Goal: Communication & Community: Answer question/provide support

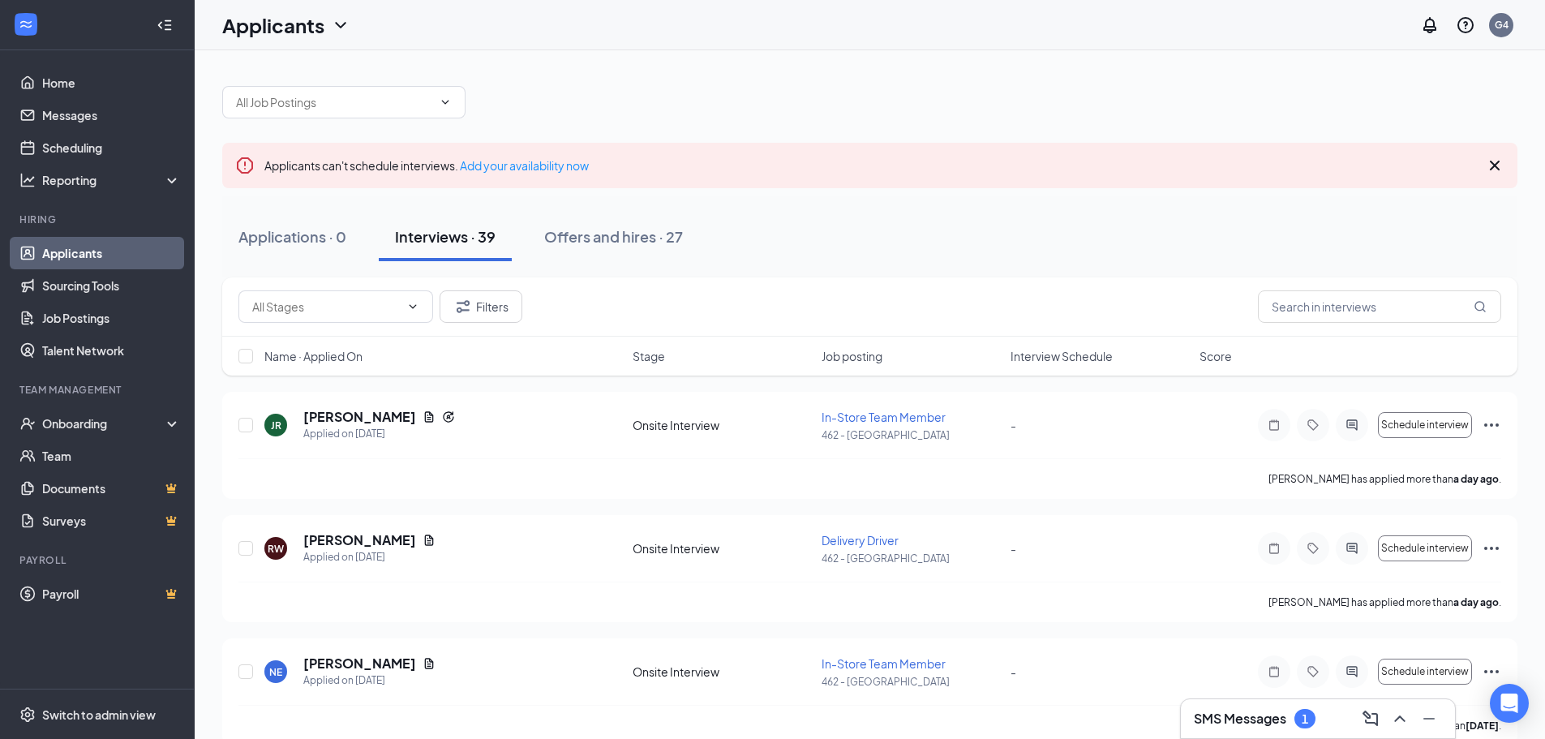
click at [1242, 709] on div "SMS Messages 1" at bounding box center [1255, 718] width 122 height 19
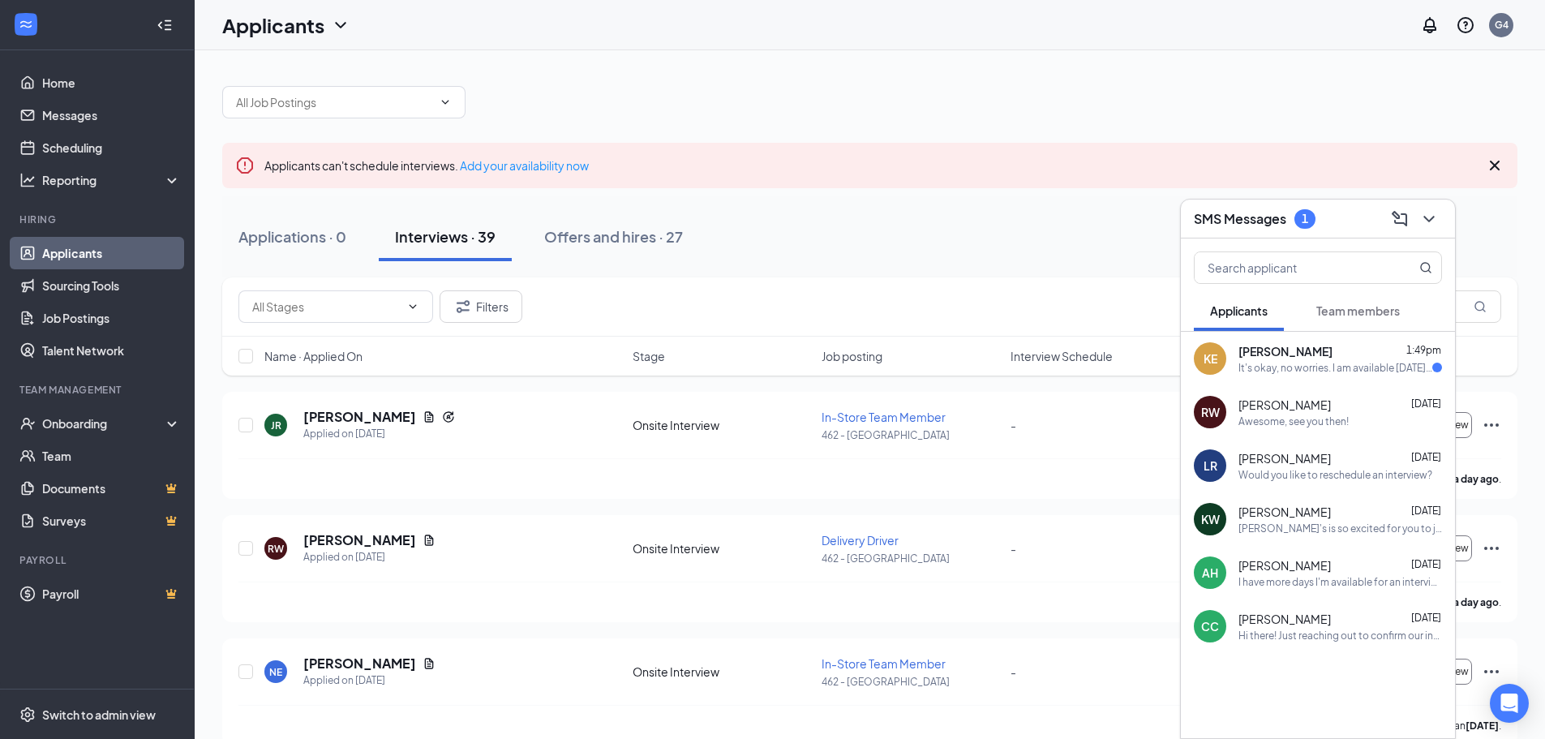
click at [1295, 364] on div "It's okay, no worries. I am available [DATE] around 4?" at bounding box center [1335, 368] width 194 height 14
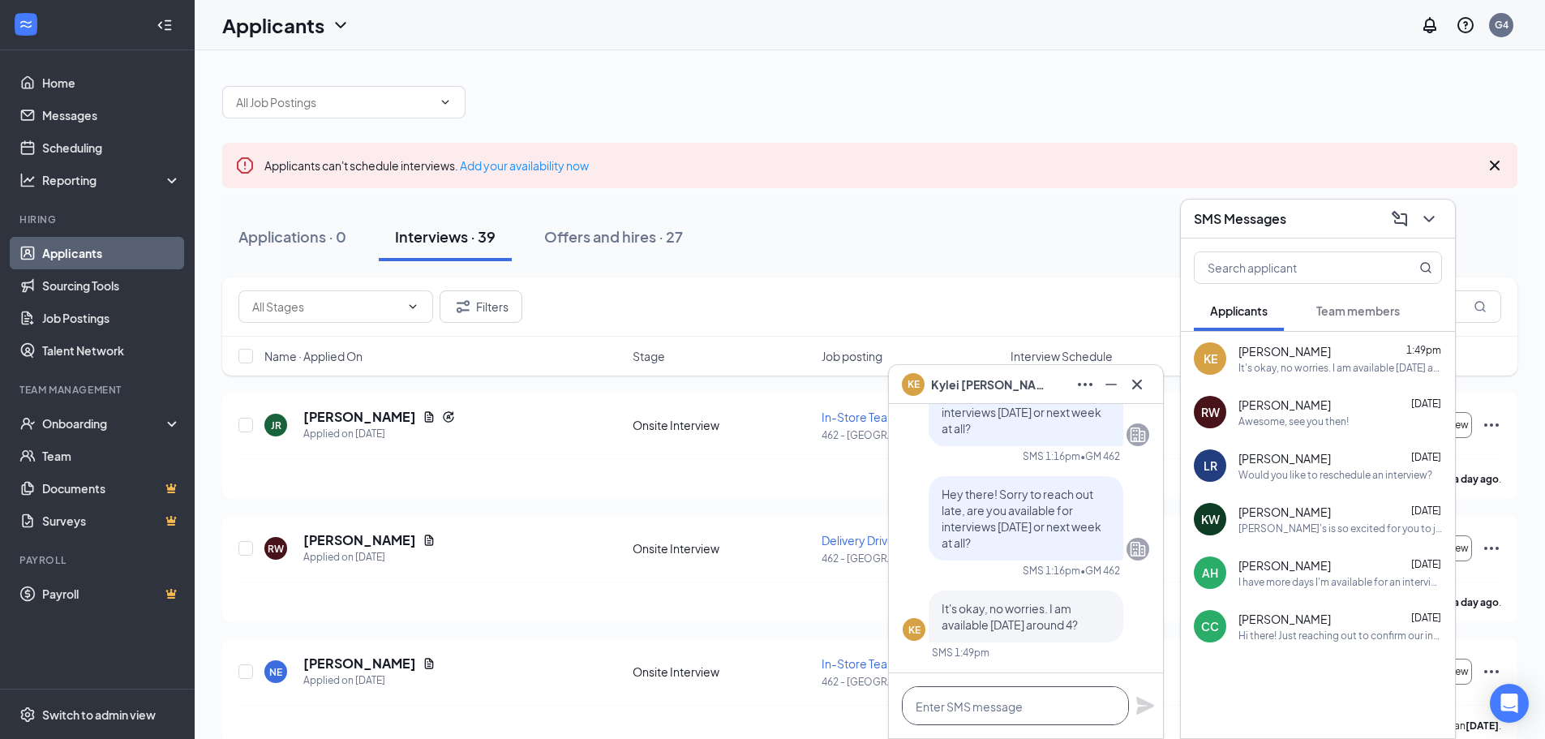
click at [990, 701] on textarea at bounding box center [1015, 705] width 227 height 39
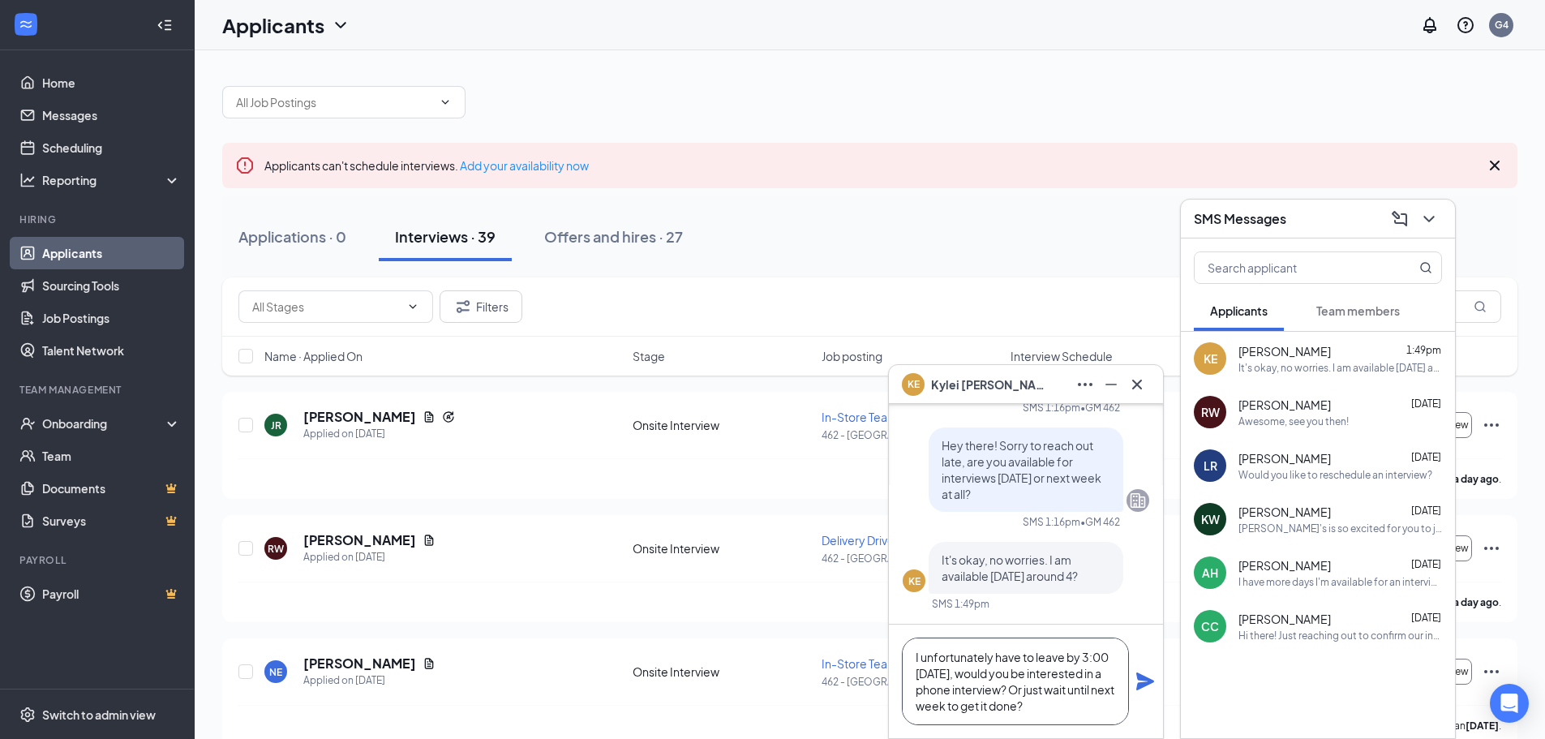
type textarea "I unfortunately have to leave by 3:00 [DATE], would you be interested in a phon…"
click at [1146, 688] on icon "Plane" at bounding box center [1144, 681] width 19 height 19
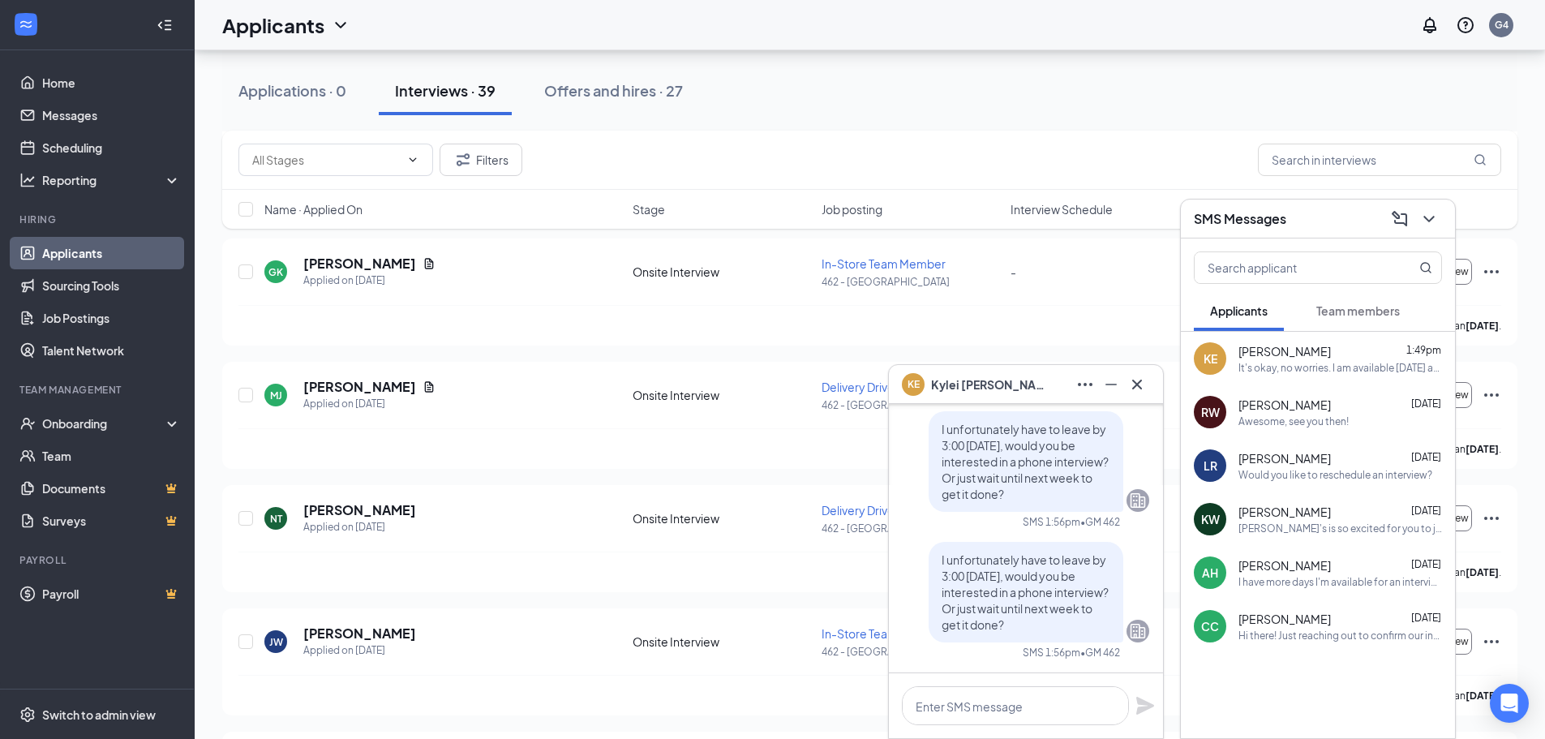
scroll to position [889, 0]
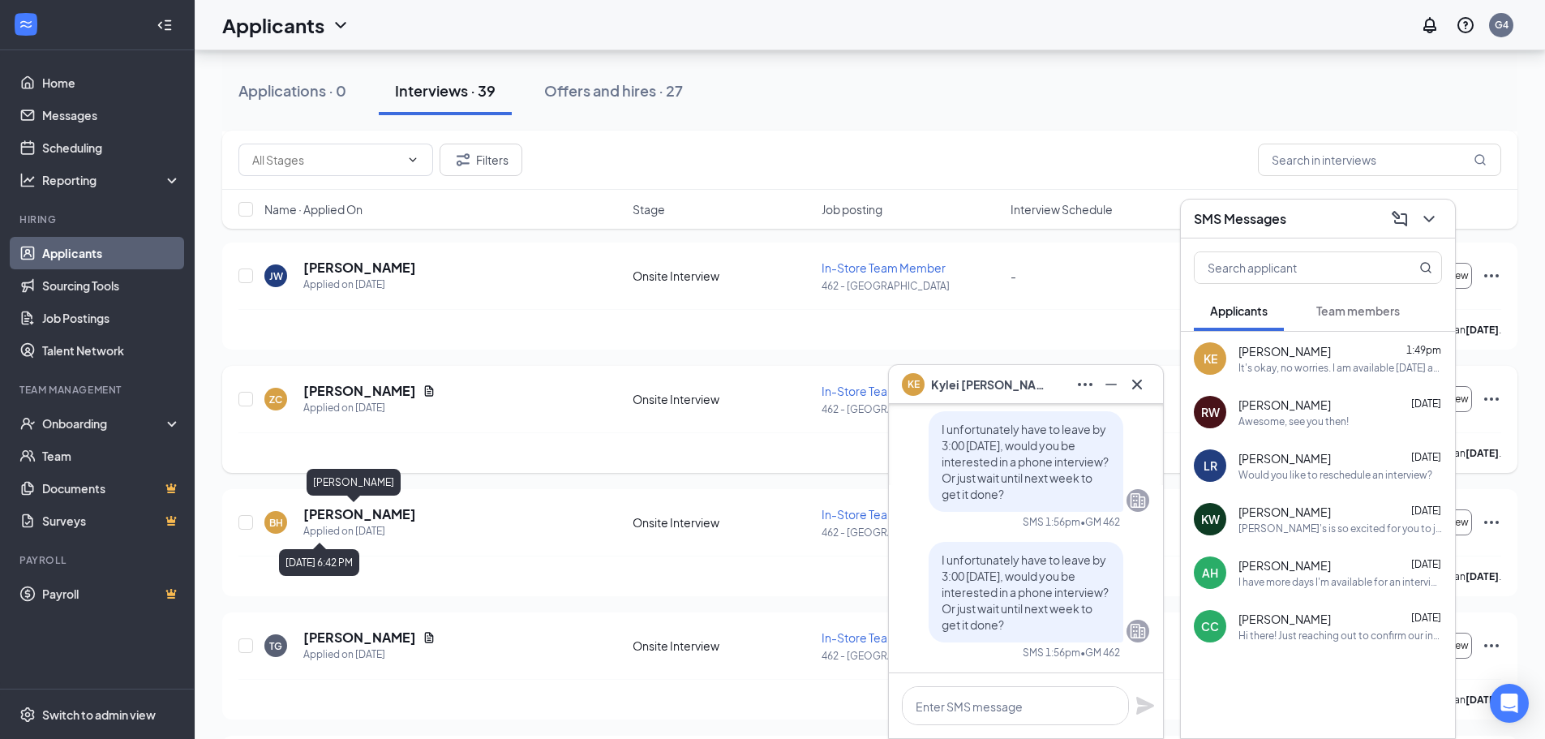
click at [417, 451] on div "[PERSON_NAME] has applied more than [DATE] ." at bounding box center [869, 452] width 1263 height 41
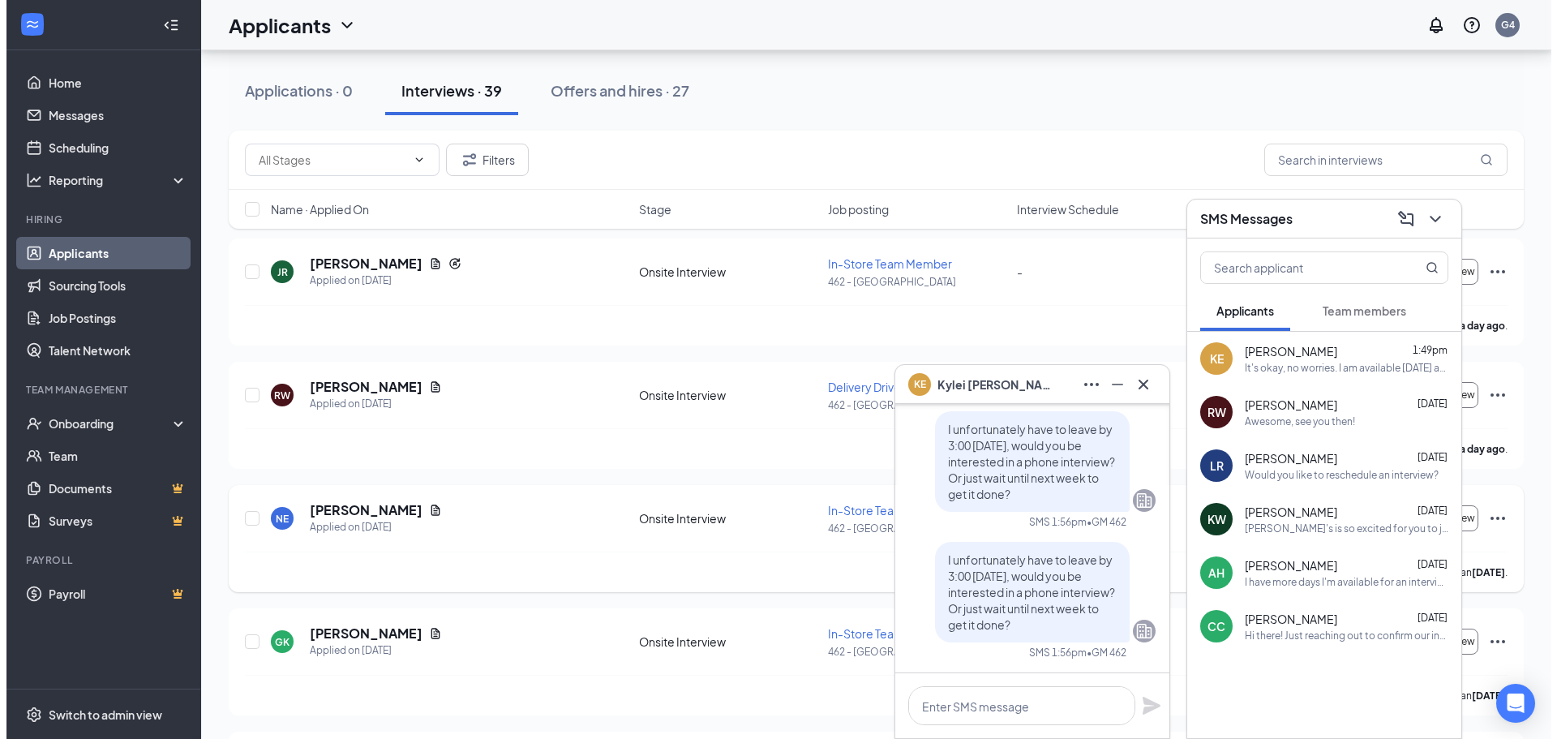
scroll to position [487, 0]
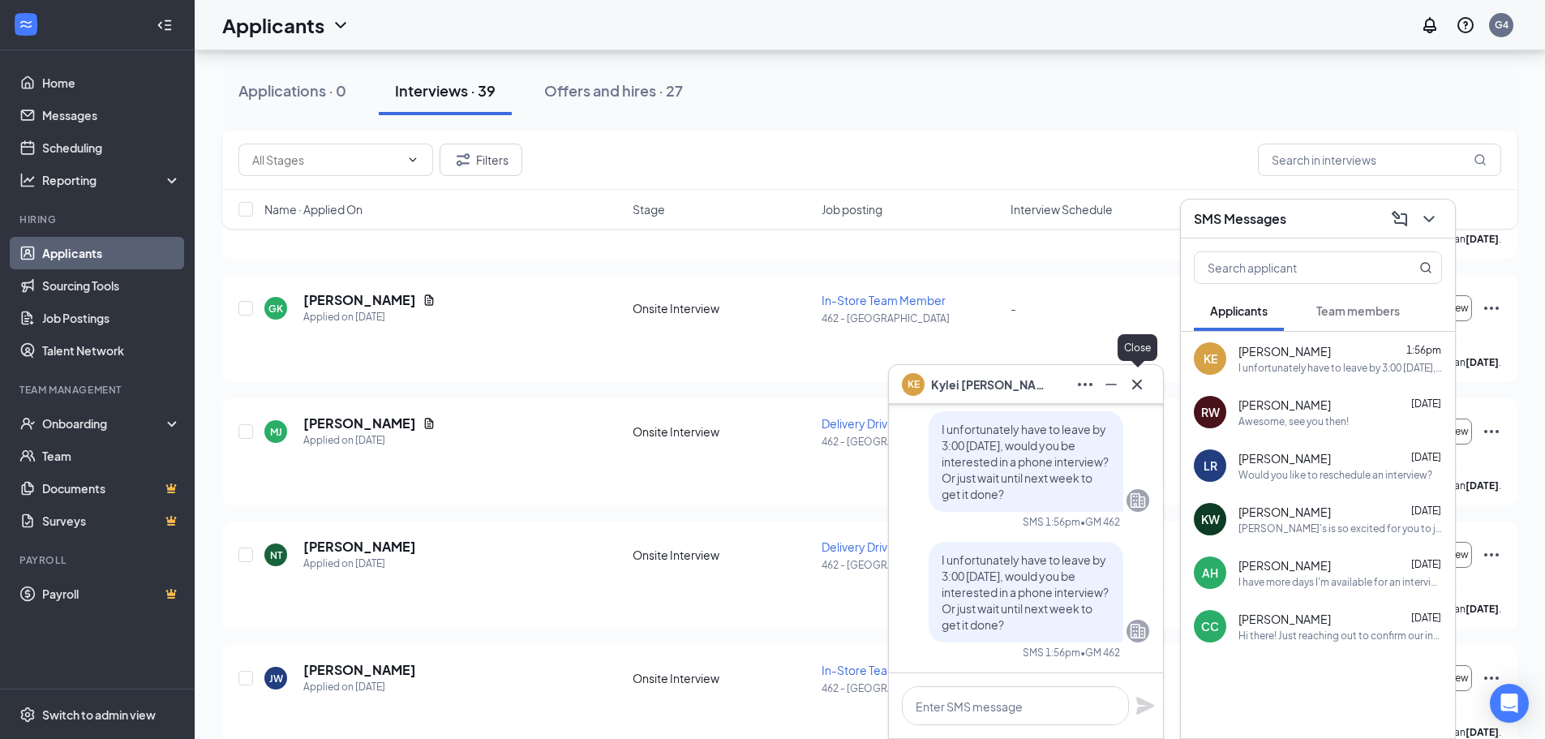
click at [1131, 385] on icon "Cross" at bounding box center [1136, 384] width 19 height 19
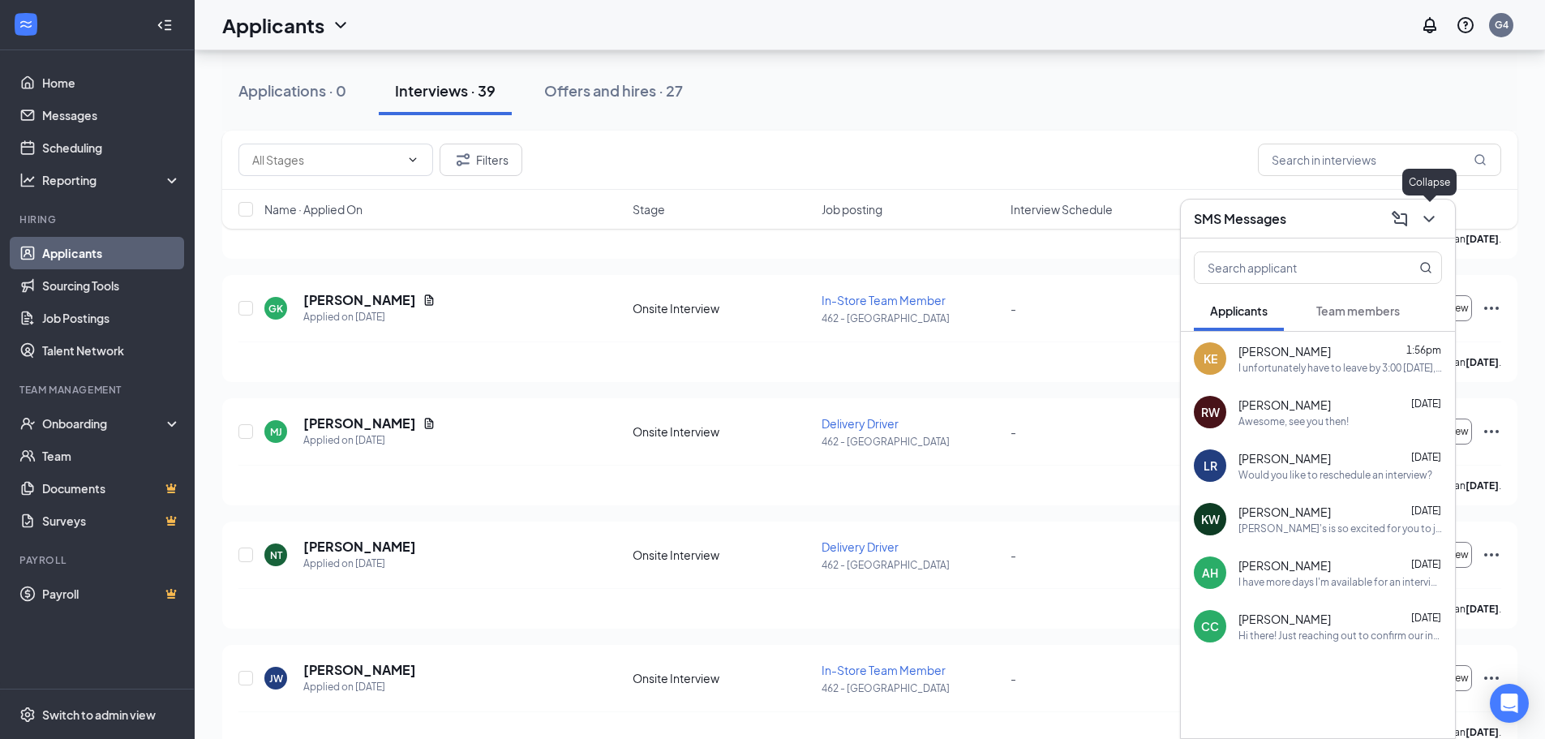
click at [1431, 212] on icon "ChevronDown" at bounding box center [1428, 218] width 19 height 19
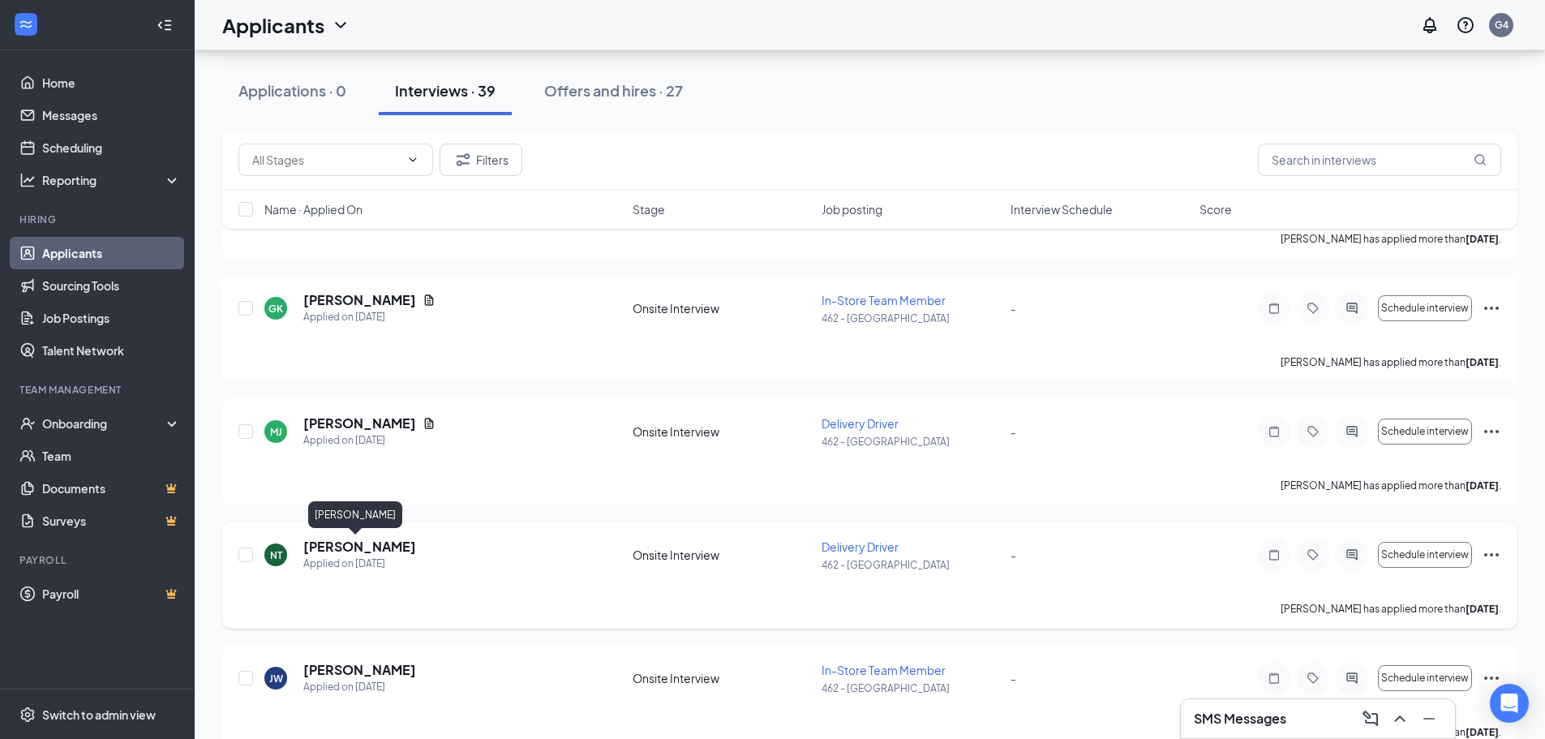
click at [321, 555] on h5 "[PERSON_NAME]" at bounding box center [359, 547] width 113 height 18
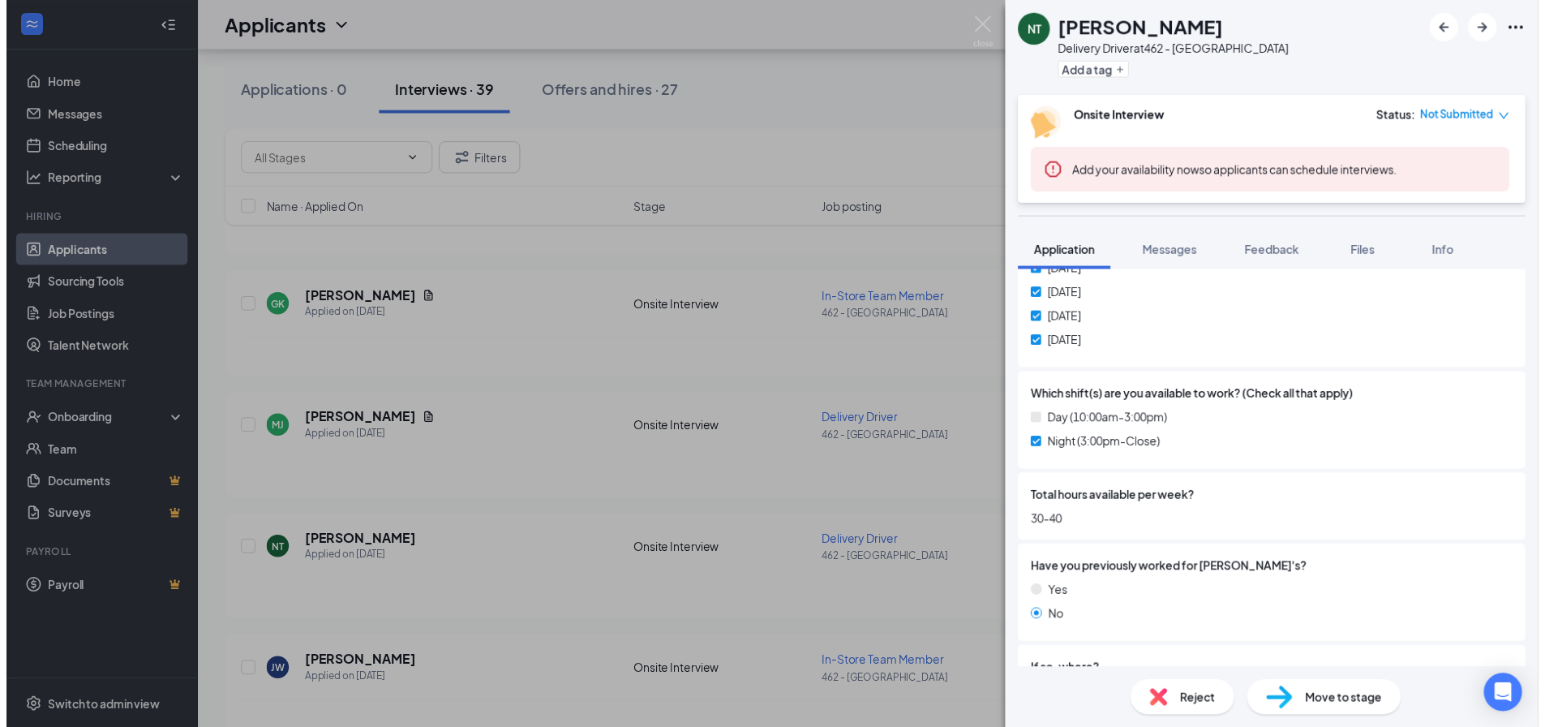
scroll to position [324, 0]
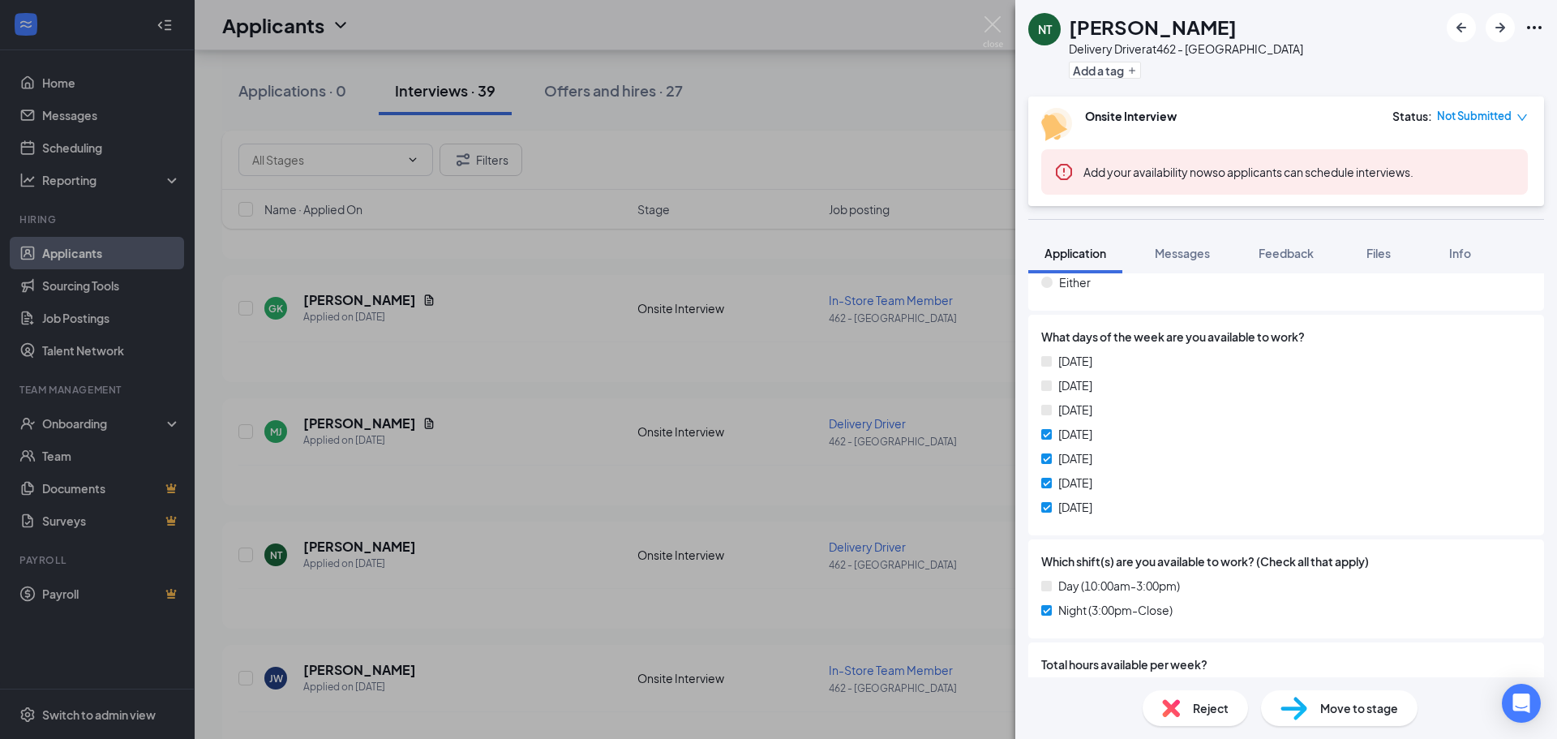
click at [806, 116] on div "NT [PERSON_NAME] Delivery Driver at 462 - [GEOGRAPHIC_DATA] Add a tag Onsite In…" at bounding box center [778, 369] width 1557 height 739
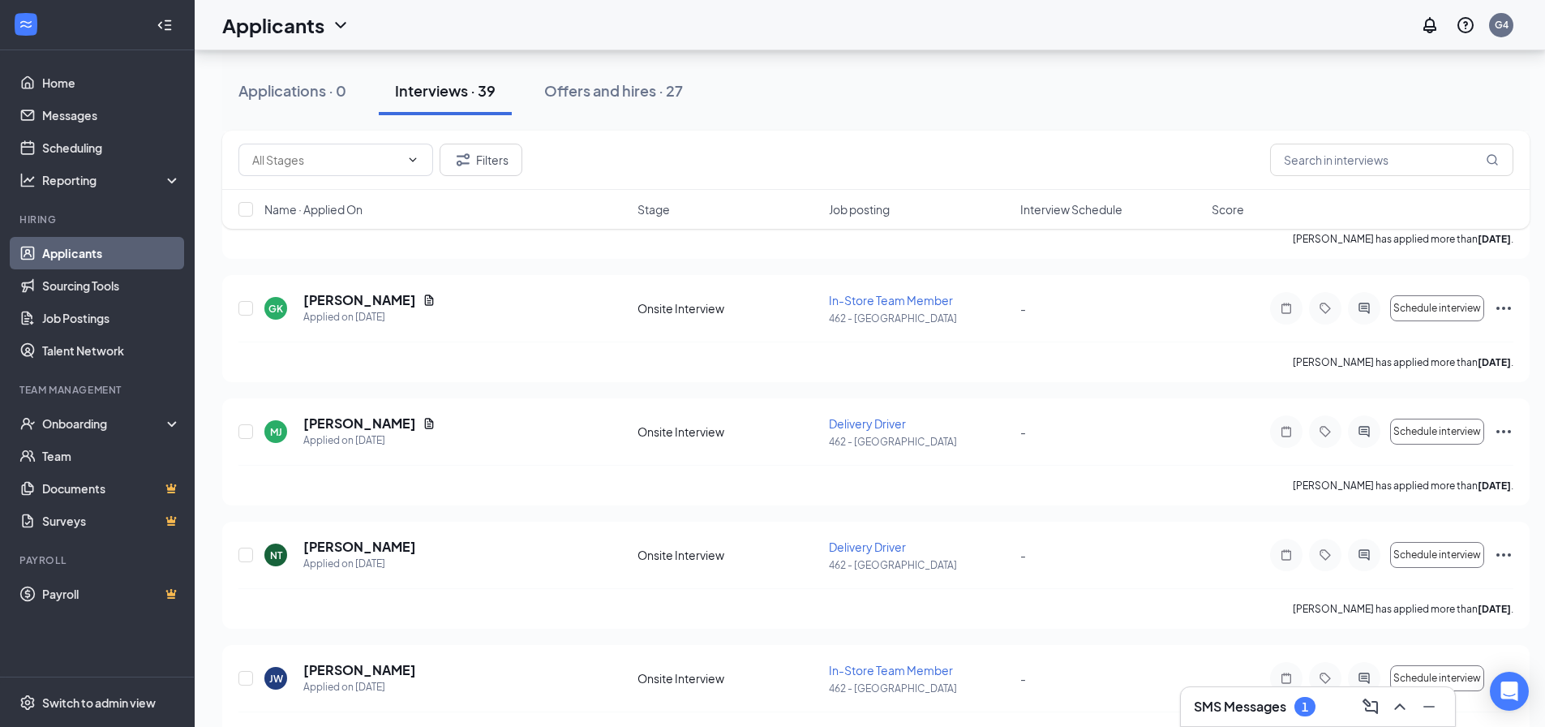
click at [1260, 713] on h3 "SMS Messages" at bounding box center [1240, 706] width 92 height 18
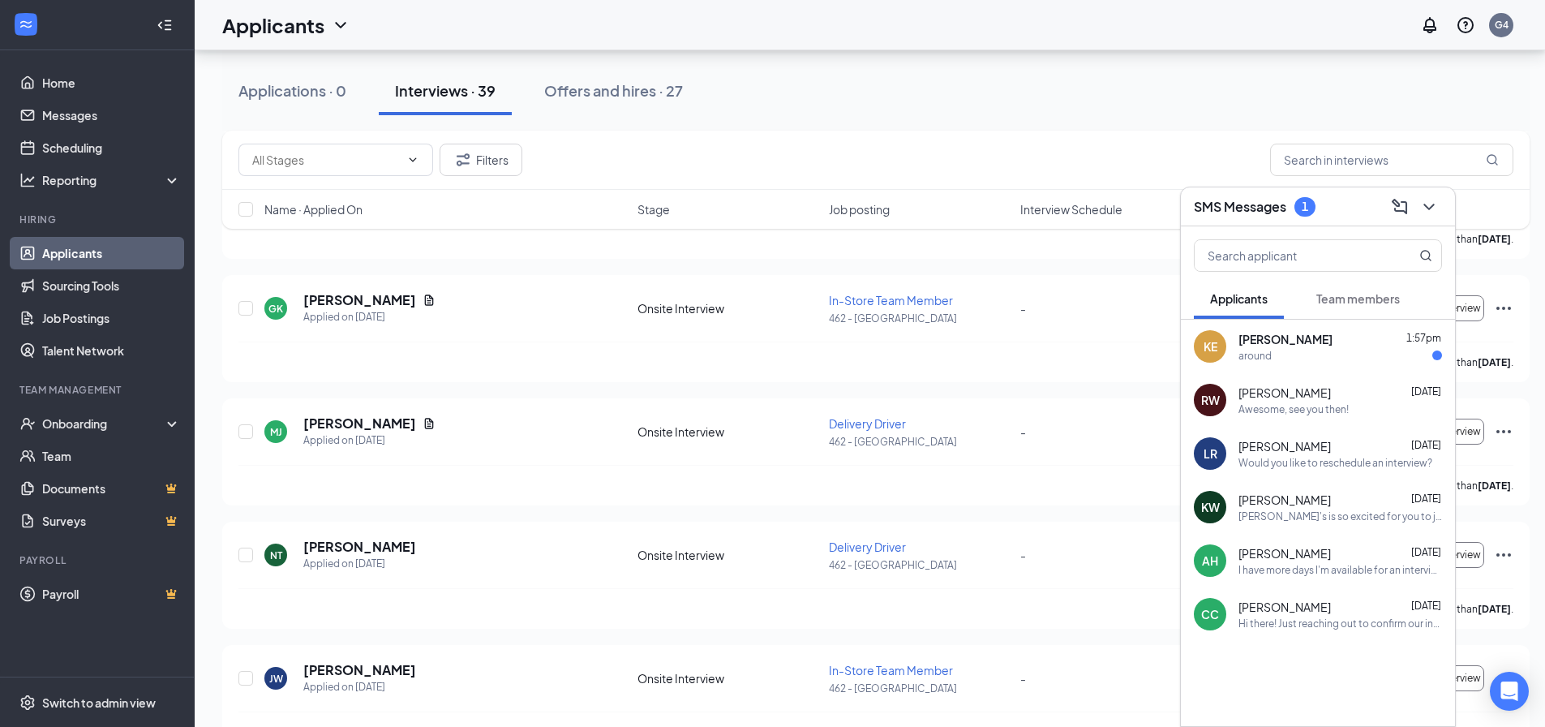
click at [1345, 360] on div "around" at bounding box center [1340, 356] width 204 height 14
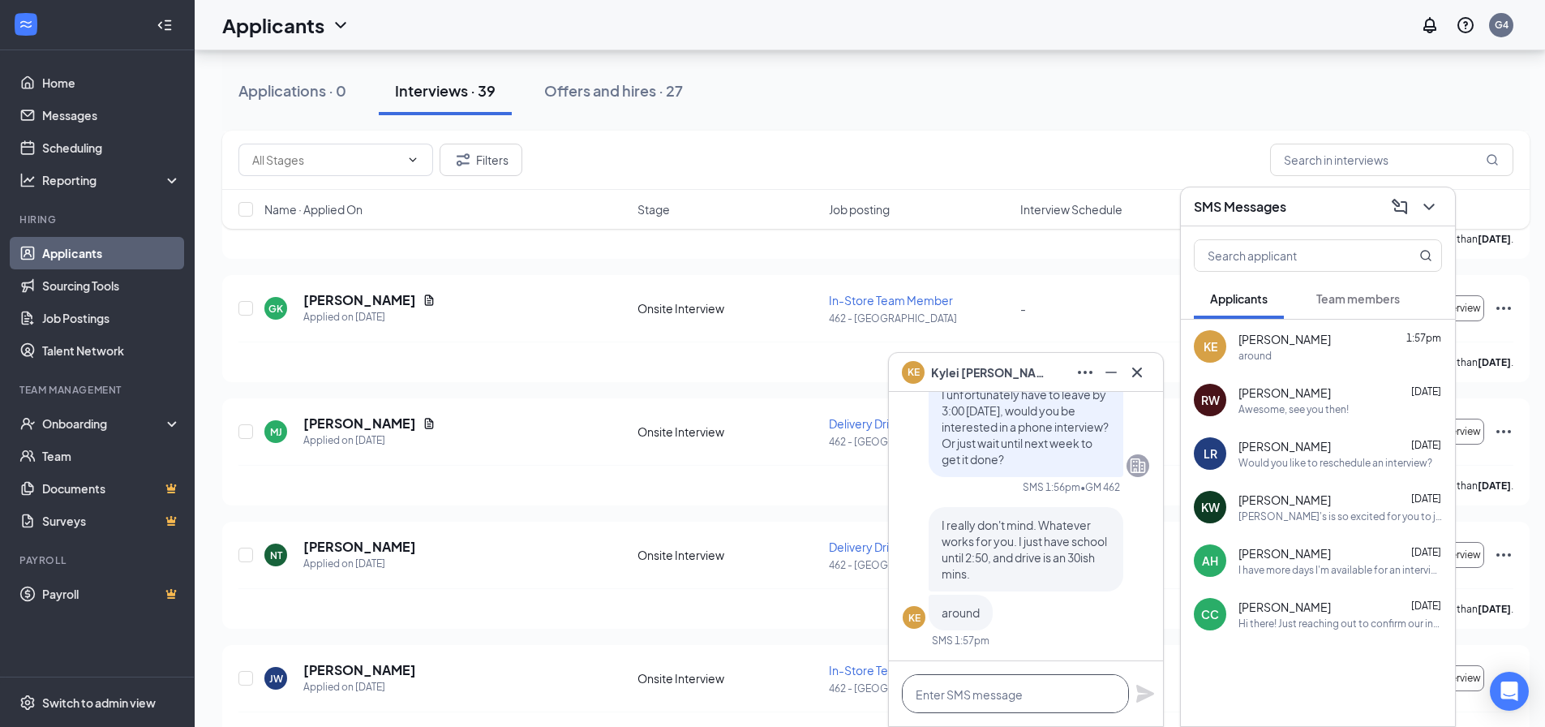
click at [983, 685] on textarea at bounding box center [1015, 693] width 227 height 39
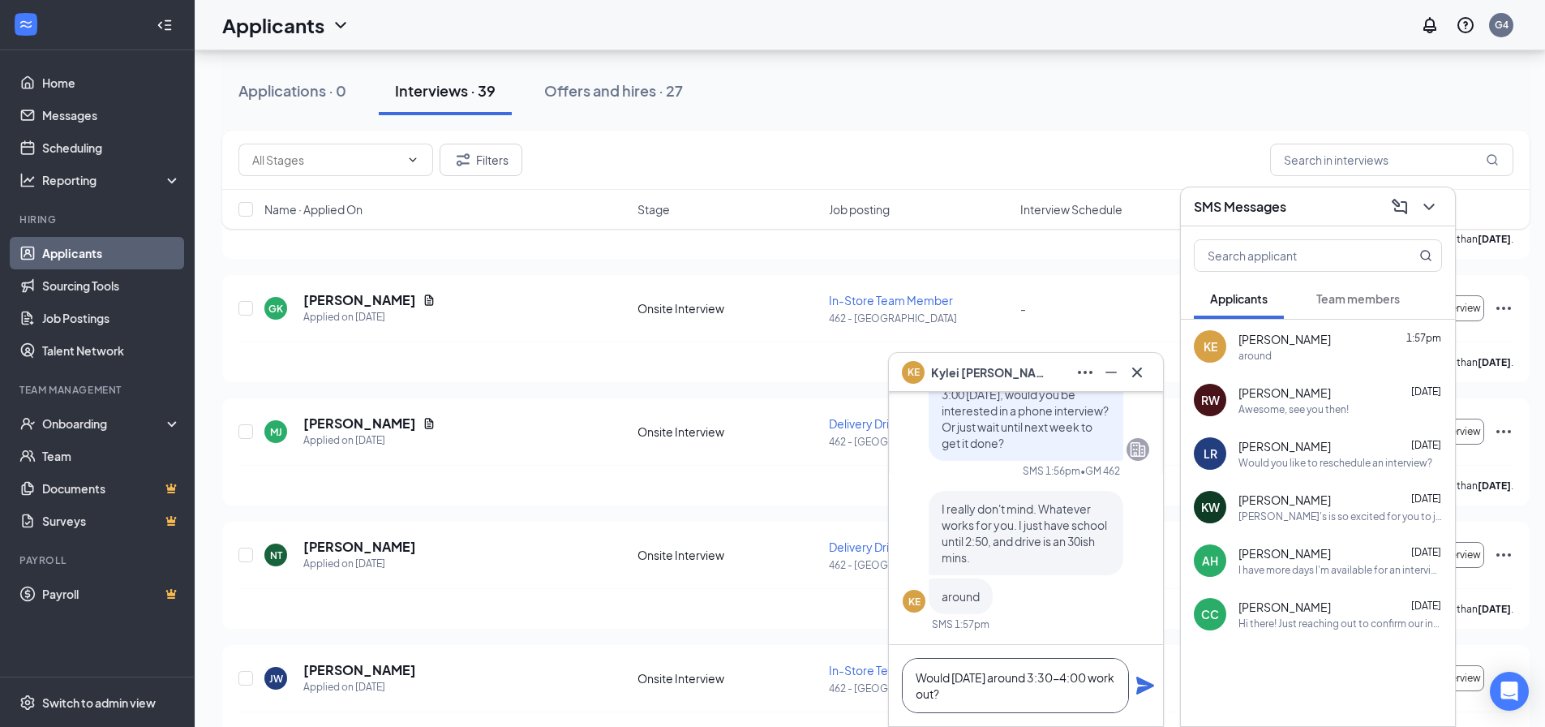
type textarea "Would [DATE] around 3:30-4:00 work out?"
click at [1142, 686] on icon "Plane" at bounding box center [1145, 685] width 18 height 18
